Goal: Navigation & Orientation: Find specific page/section

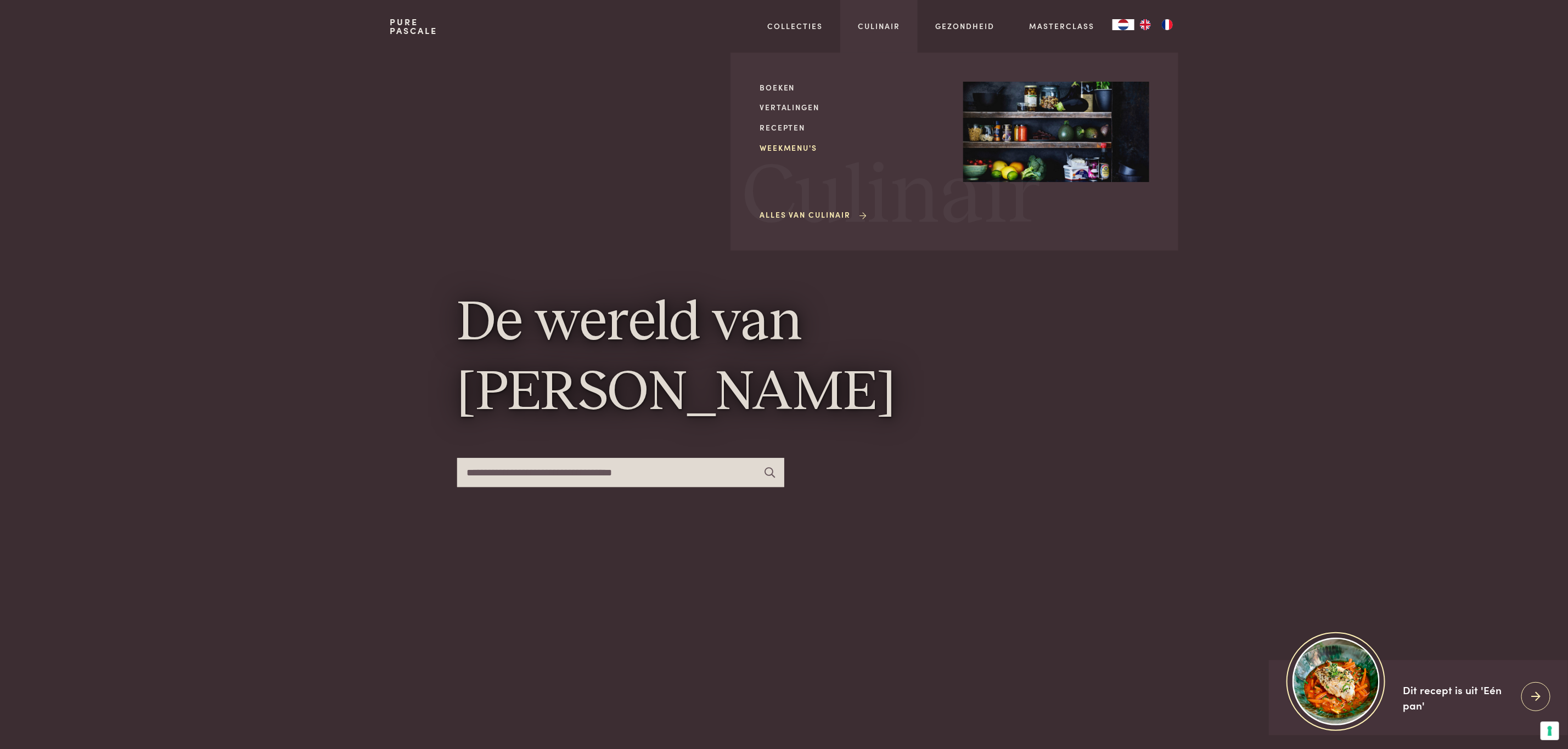
click at [803, 142] on link "Weekmenu's" at bounding box center [852, 148] width 186 height 11
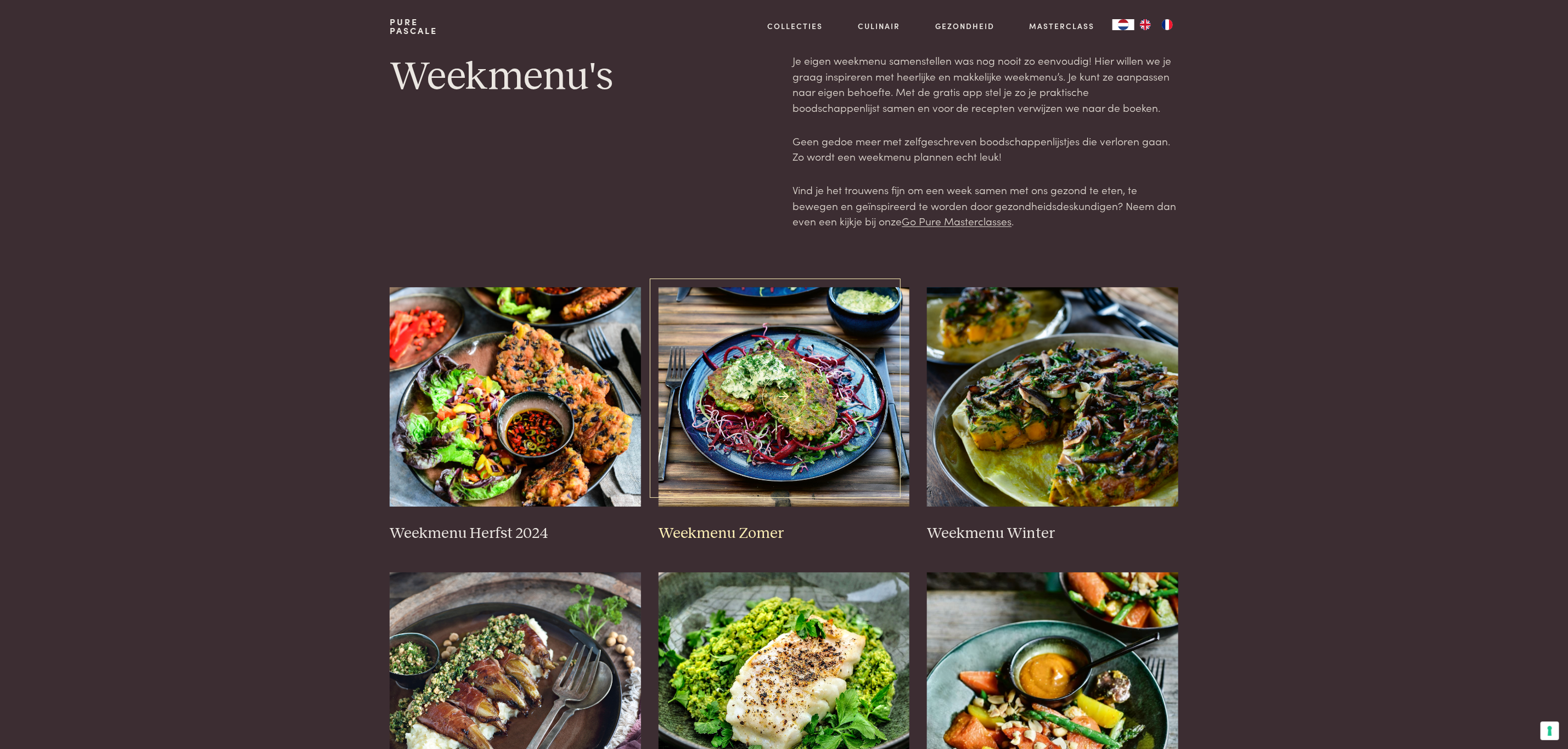
click at [765, 527] on h3 "Weekmenu Zomer" at bounding box center [784, 534] width 251 height 19
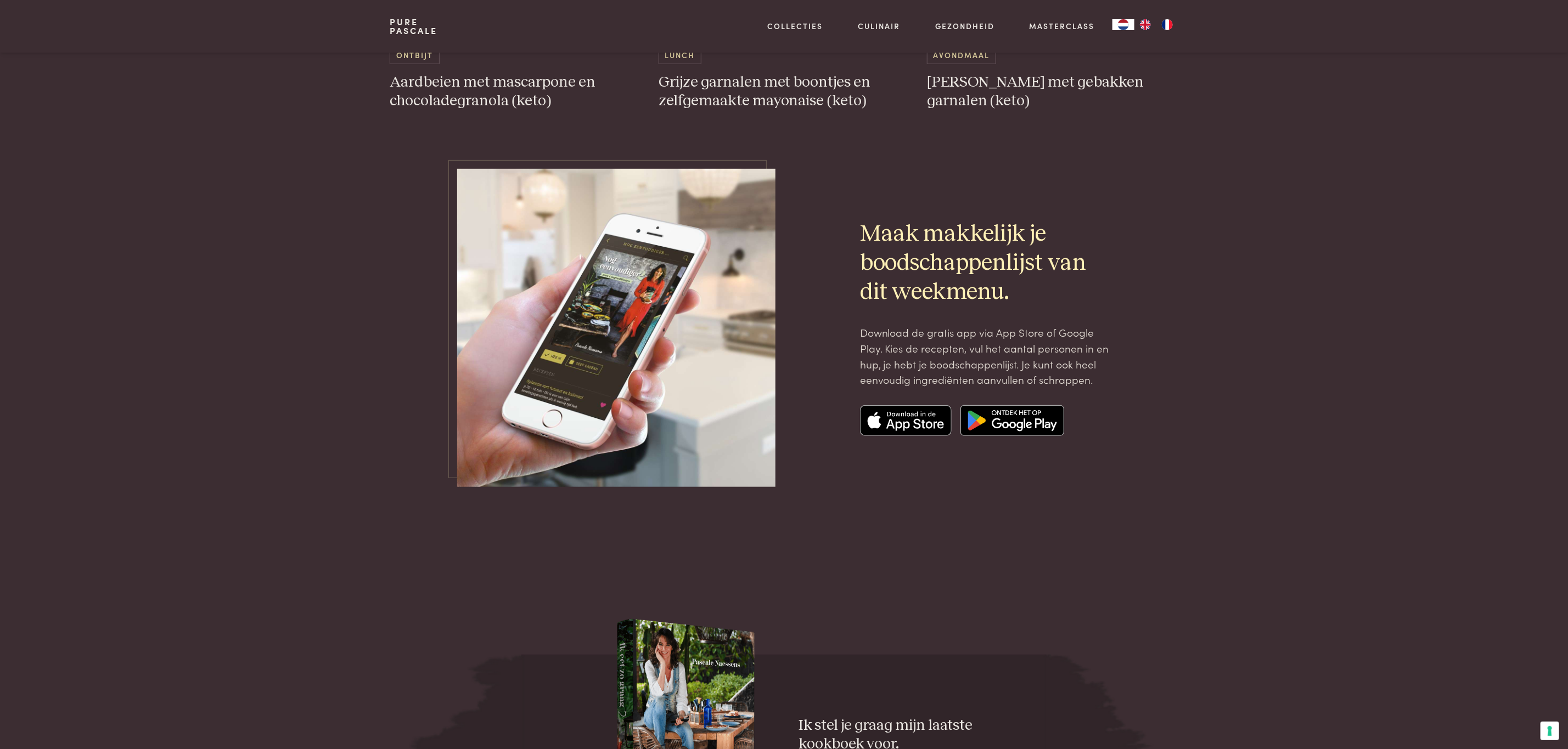
scroll to position [3620, 0]
